Goal: Task Accomplishment & Management: Use online tool/utility

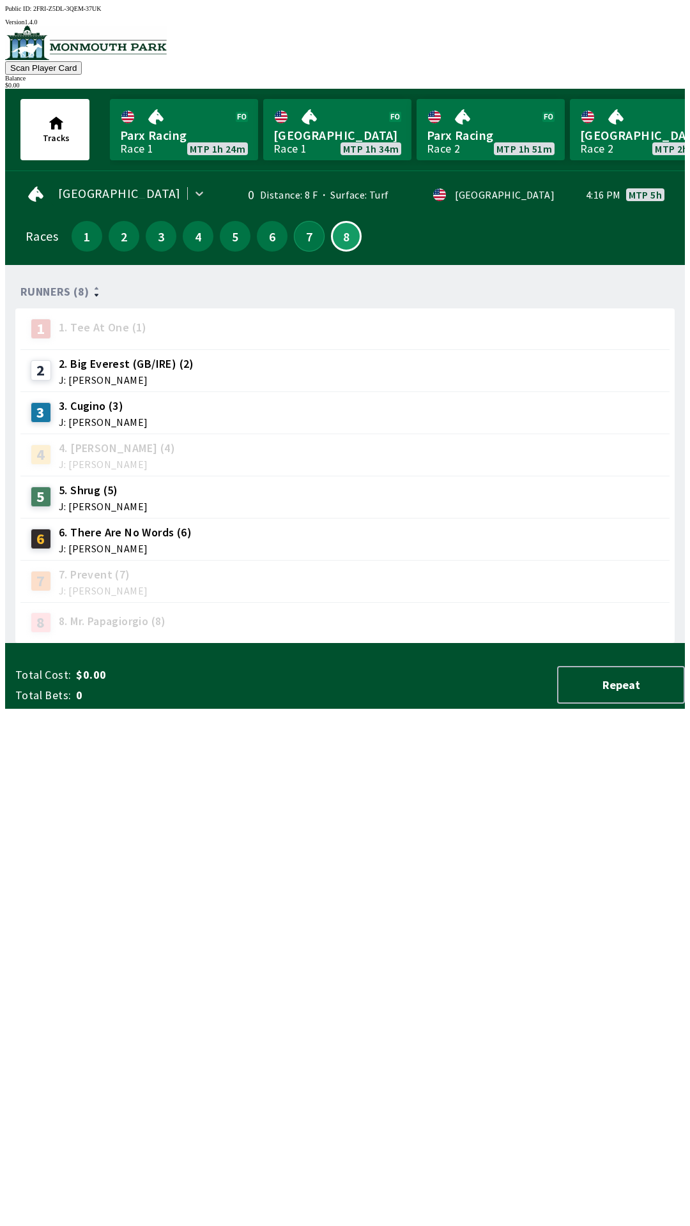
click at [303, 225] on button "7" at bounding box center [309, 236] width 31 height 31
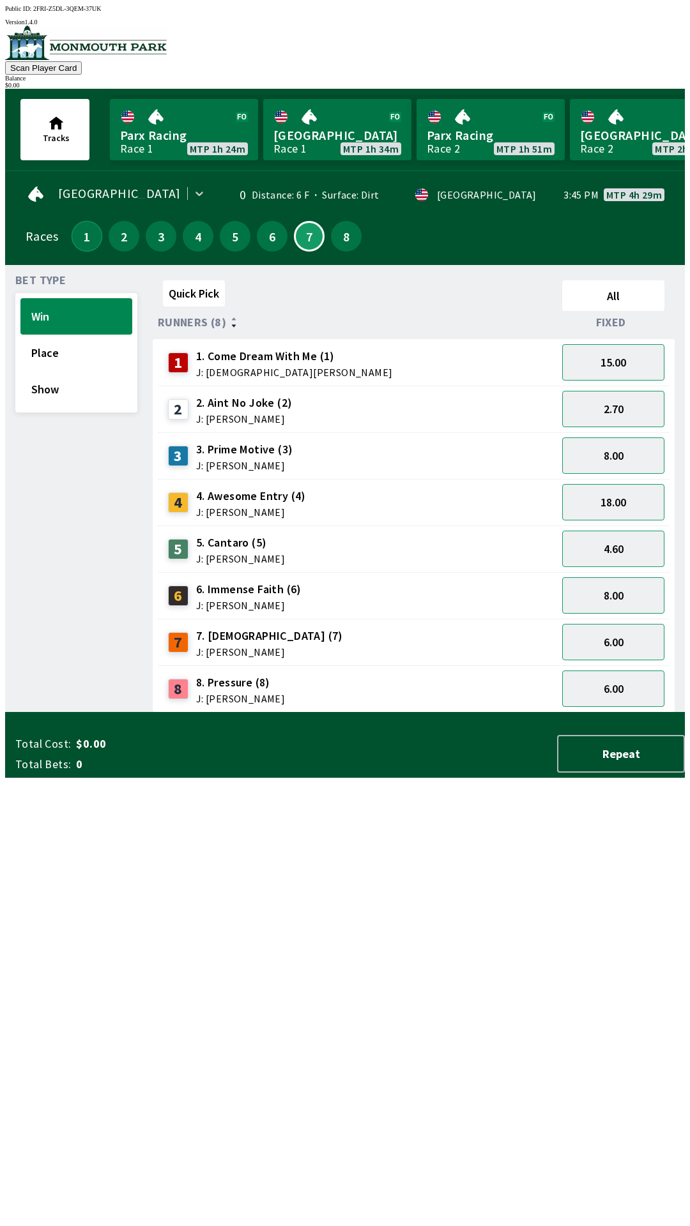
click at [84, 241] on button "1" at bounding box center [87, 236] width 31 height 31
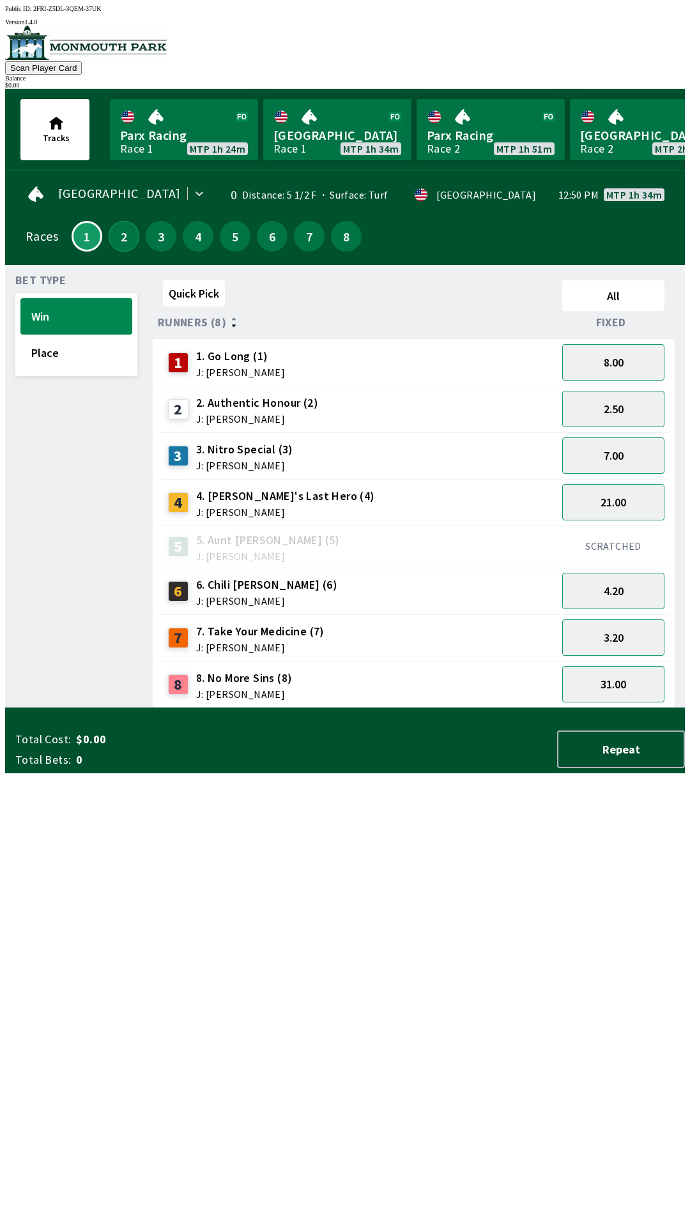
click at [123, 235] on button "2" at bounding box center [124, 236] width 31 height 31
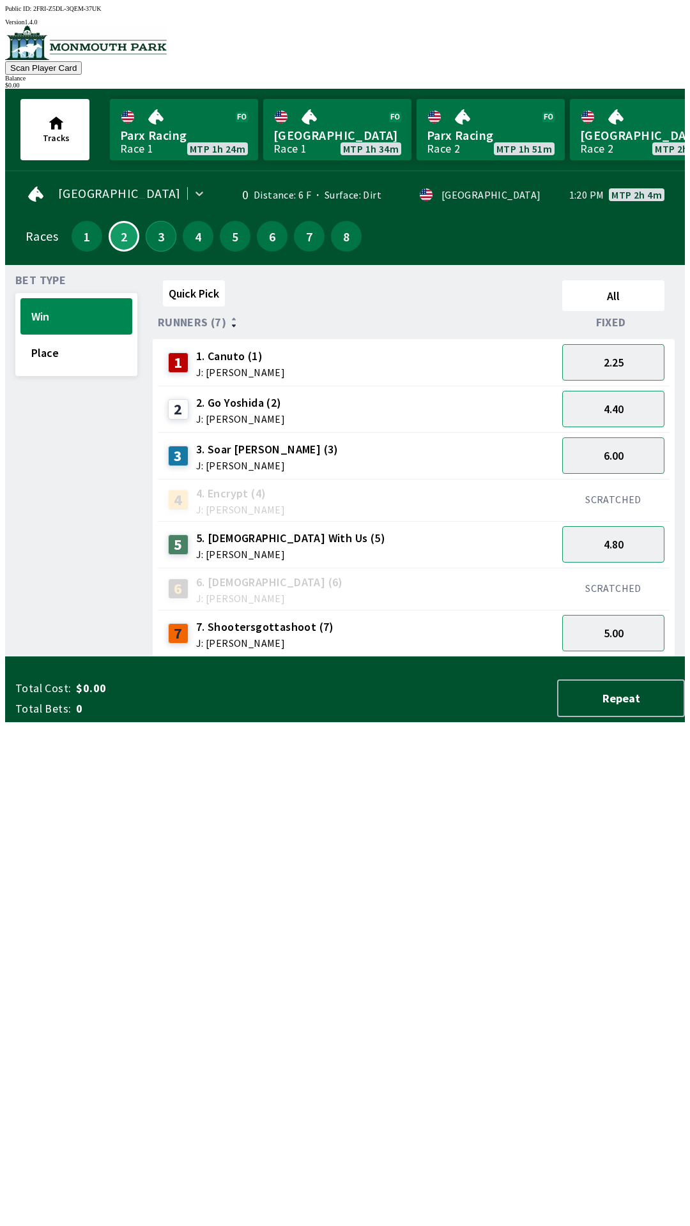
click at [160, 236] on button "3" at bounding box center [161, 236] width 31 height 31
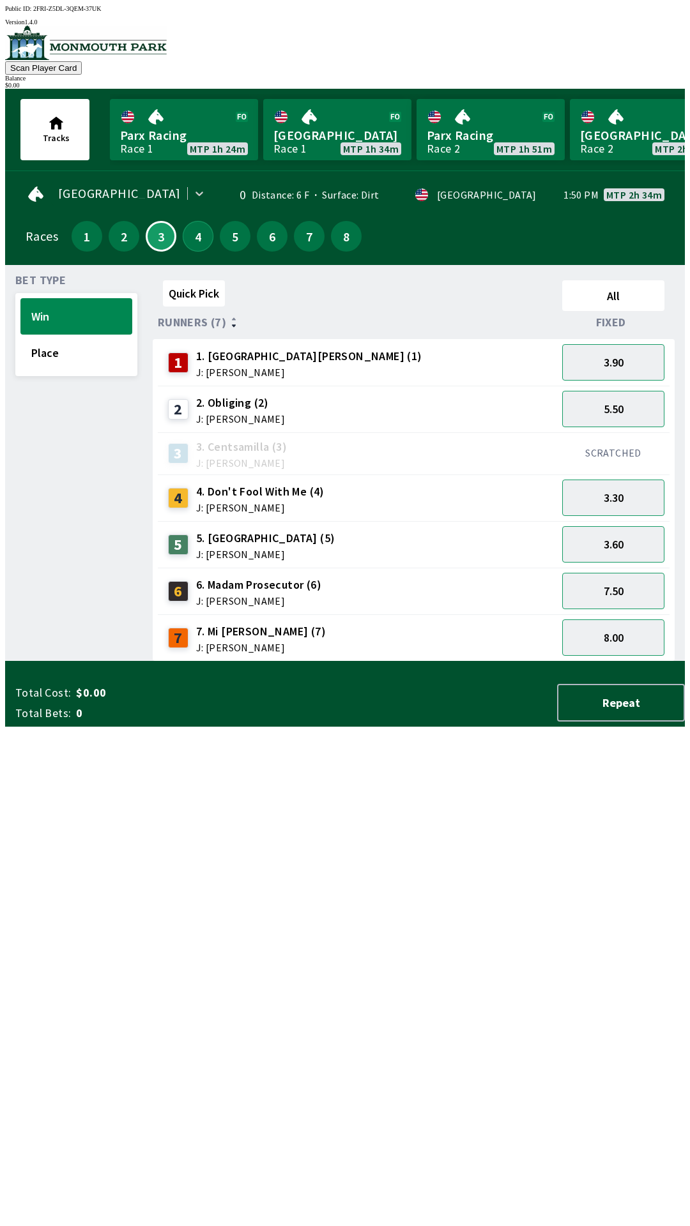
click at [193, 227] on button "4" at bounding box center [198, 236] width 31 height 31
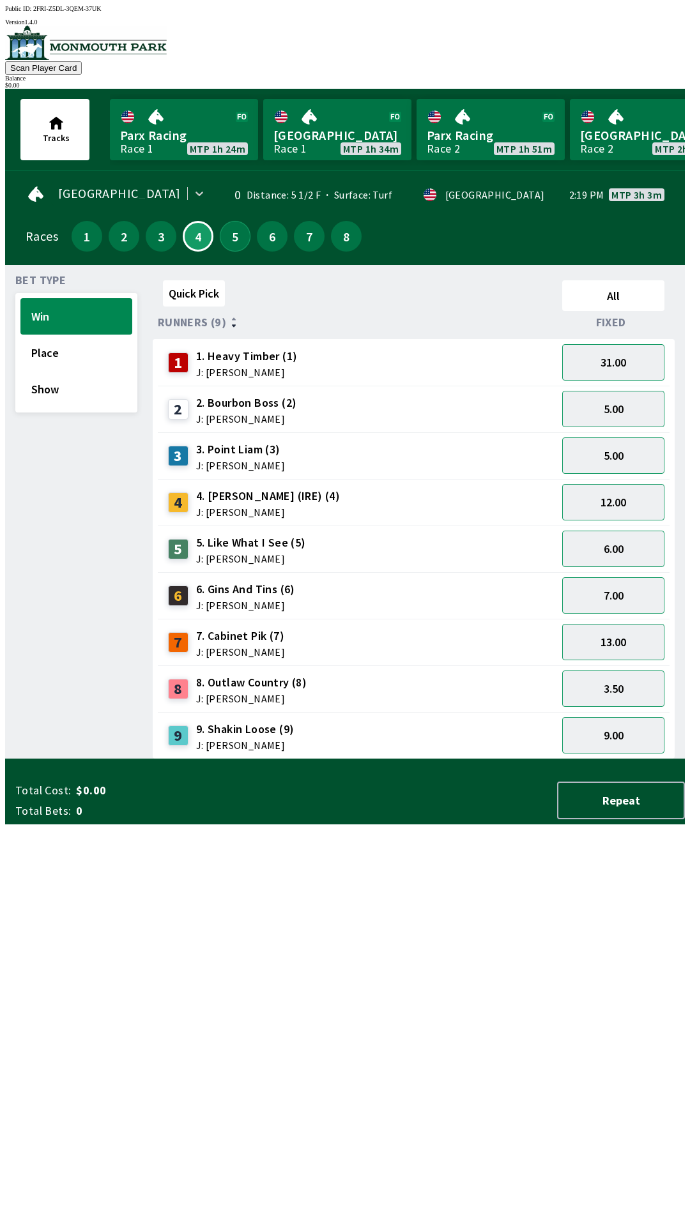
click at [220, 222] on button "5" at bounding box center [235, 236] width 31 height 31
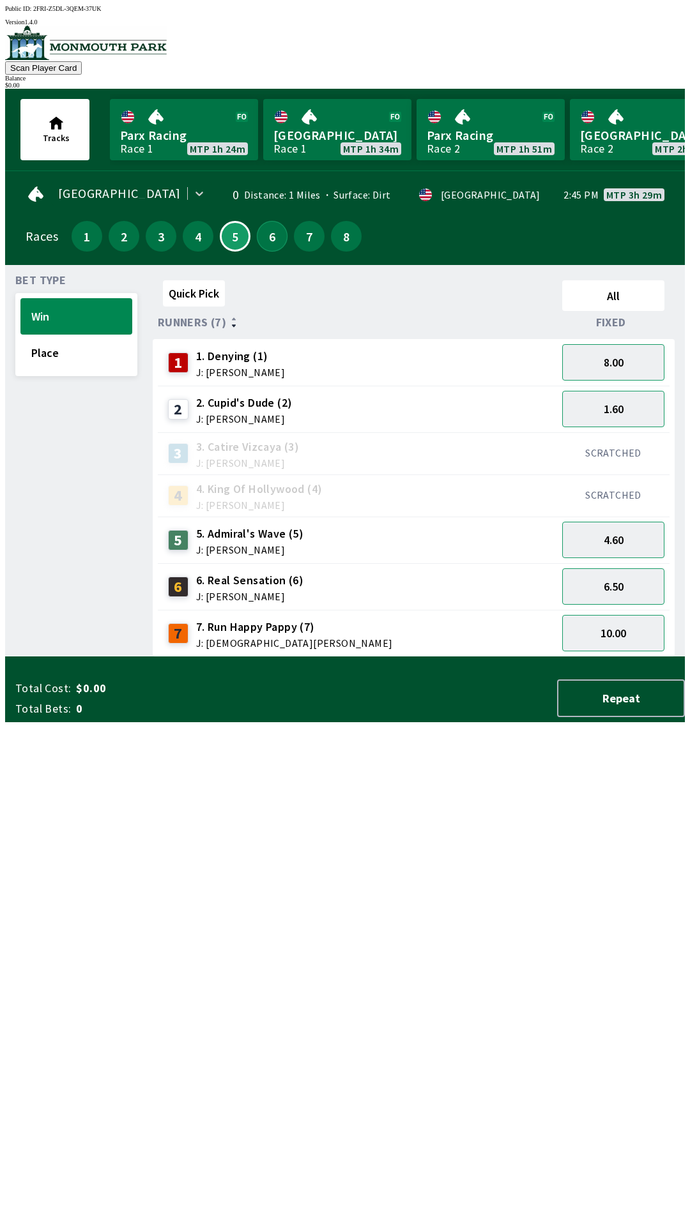
click at [269, 224] on button "6" at bounding box center [272, 236] width 31 height 31
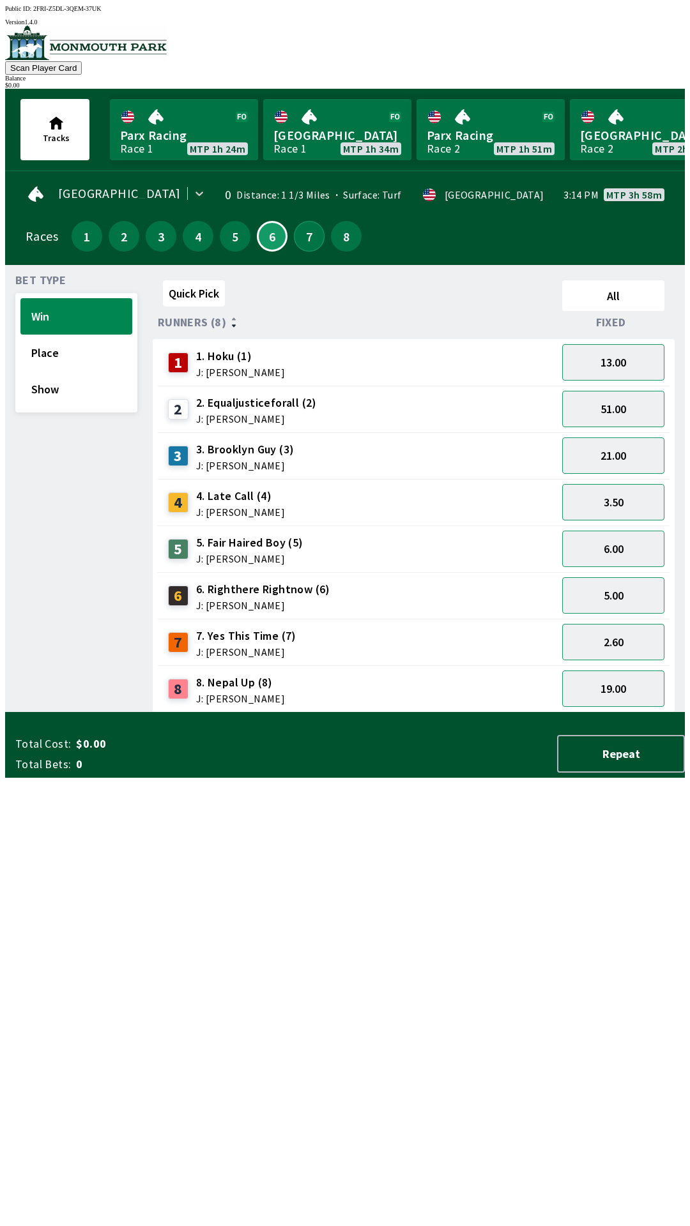
click at [306, 222] on button "7" at bounding box center [309, 236] width 31 height 31
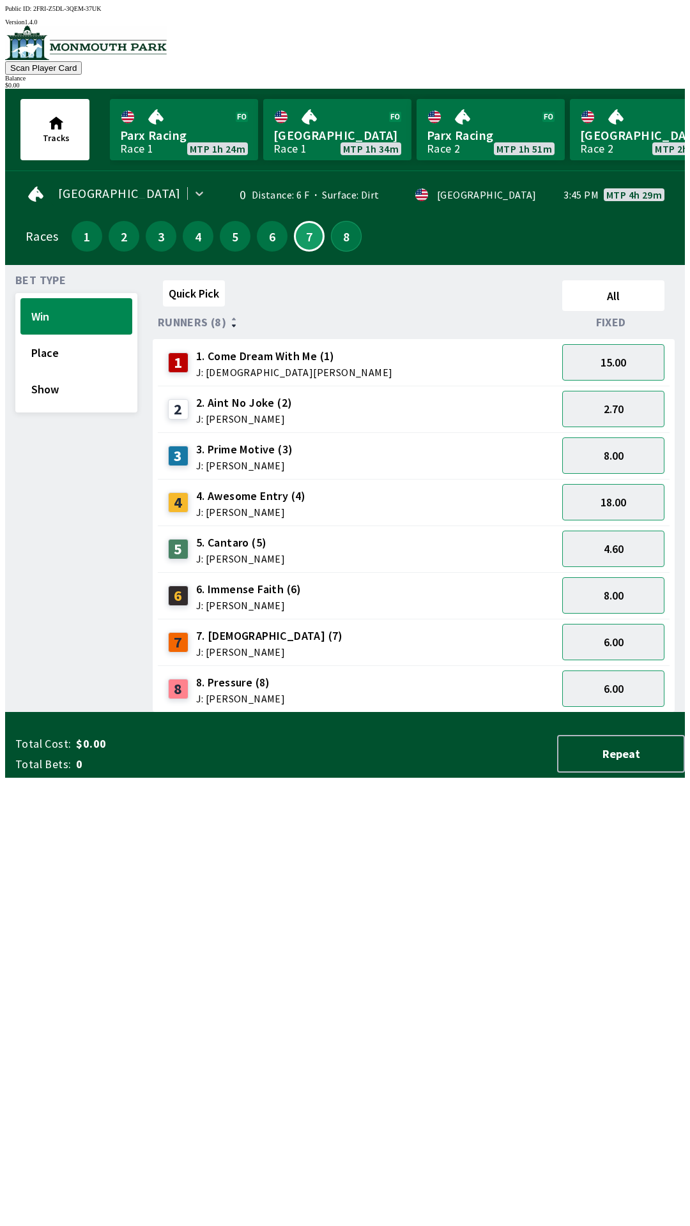
click at [333, 221] on button "8" at bounding box center [346, 236] width 31 height 31
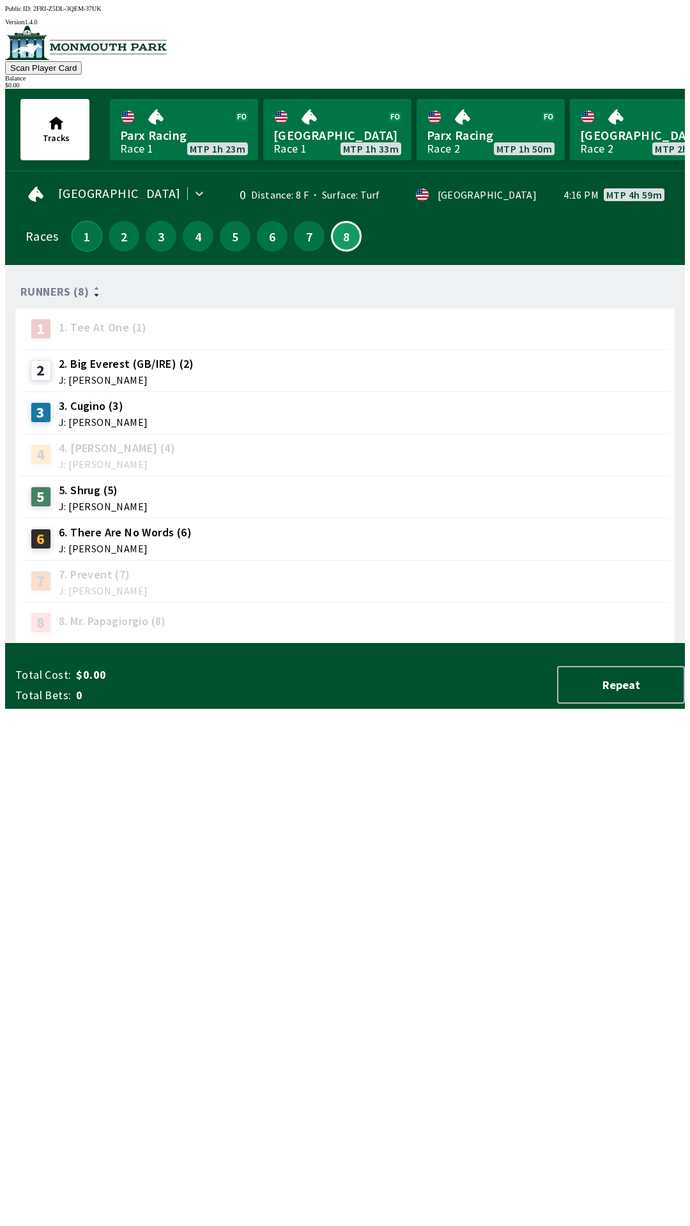
click at [72, 224] on button "1" at bounding box center [87, 236] width 31 height 31
